Goal: Transaction & Acquisition: Download file/media

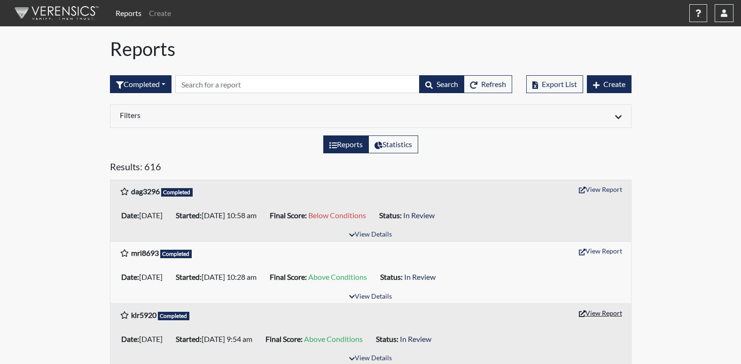
click at [592, 312] on button "View Report" at bounding box center [601, 312] width 52 height 15
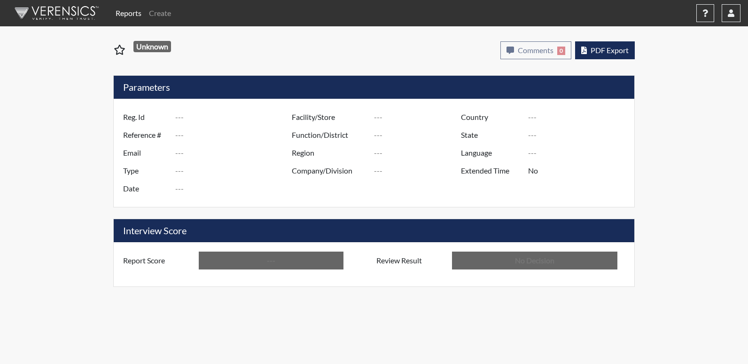
type input "klr5920"
type input "48956"
type input "---"
type input "Corrections Pre-Employment"
type input "[DATE]"
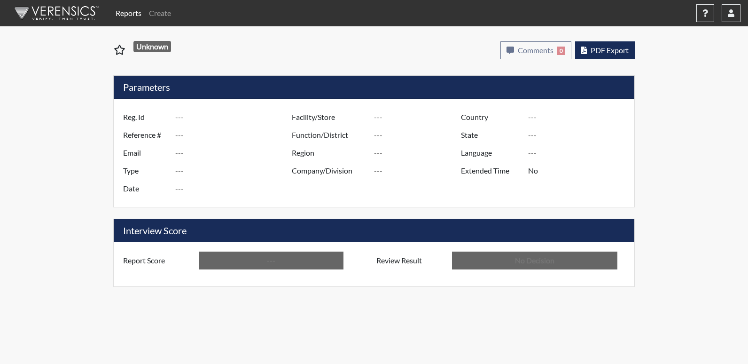
type input "[PERSON_NAME]"
type input "[GEOGRAPHIC_DATA]"
type input "[US_STATE]"
type input "English"
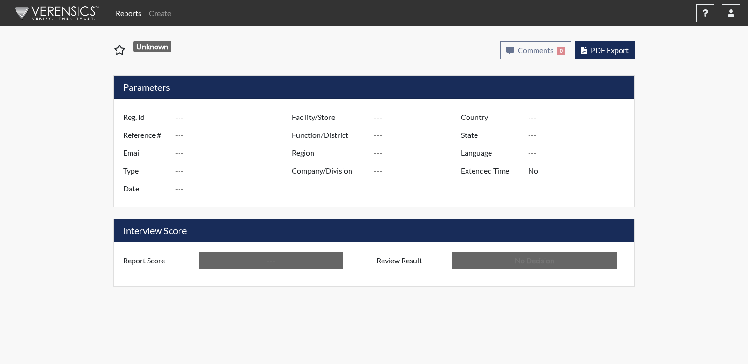
type input "Above Conditions"
type input "In Review"
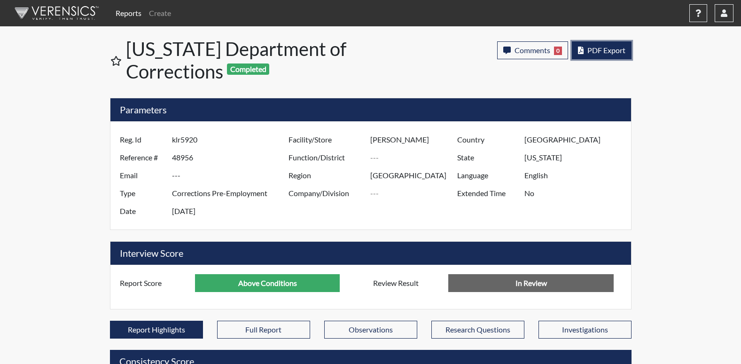
click at [574, 49] on button "PDF Export" at bounding box center [602, 50] width 60 height 18
